Goal: Task Accomplishment & Management: Manage account settings

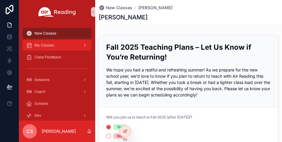
click at [53, 46] on span "My Classes" at bounding box center [43, 45] width 19 height 5
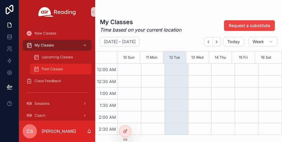
click at [53, 70] on span "Past Classes" at bounding box center [52, 69] width 21 height 5
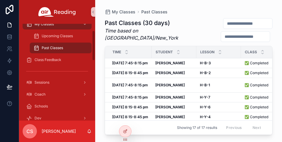
scroll to position [21, 0]
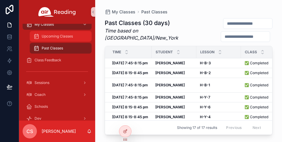
click at [53, 37] on span "Upcoming Classes" at bounding box center [57, 36] width 31 height 5
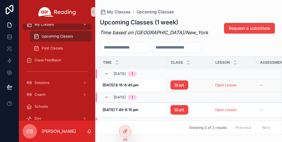
scroll to position [1, 113]
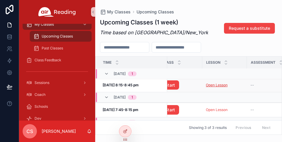
click at [210, 85] on link "Open Lesson" at bounding box center [217, 85] width 22 height 4
click at [220, 85] on link "Open Lesson" at bounding box center [217, 85] width 22 height 4
click at [176, 86] on link "Start" at bounding box center [170, 85] width 18 height 10
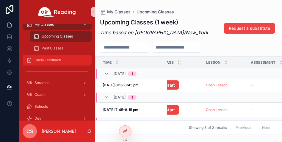
click at [51, 60] on span "Class Feedback" at bounding box center [47, 60] width 27 height 5
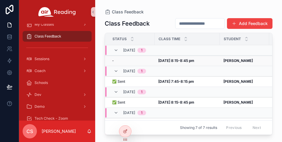
click at [167, 60] on strong "[DATE] 8:15-8:45 pm" at bounding box center [176, 60] width 36 height 4
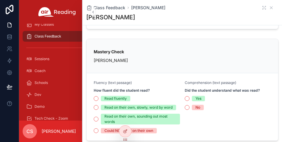
scroll to position [59, 0]
